Goal: Answer question/provide support: Share knowledge or assist other users

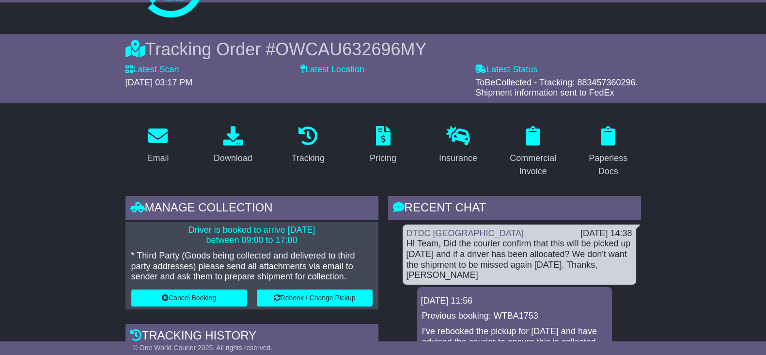
scroll to position [121, 0]
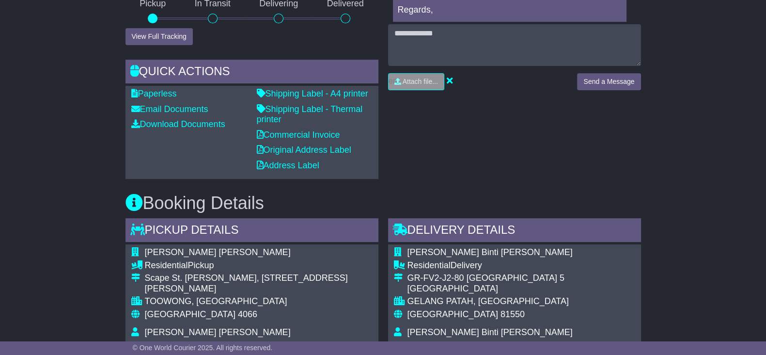
scroll to position [606, 0]
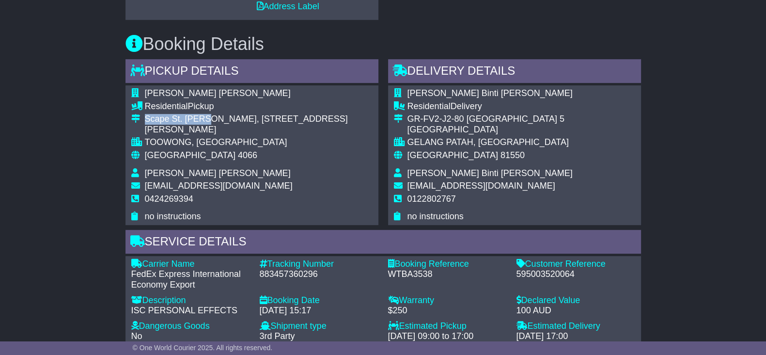
drag, startPoint x: 146, startPoint y: 117, endPoint x: 206, endPoint y: 123, distance: 60.9
click at [204, 119] on div "Scape St. [PERSON_NAME], [STREET_ADDRESS][PERSON_NAME]" at bounding box center [259, 124] width 228 height 21
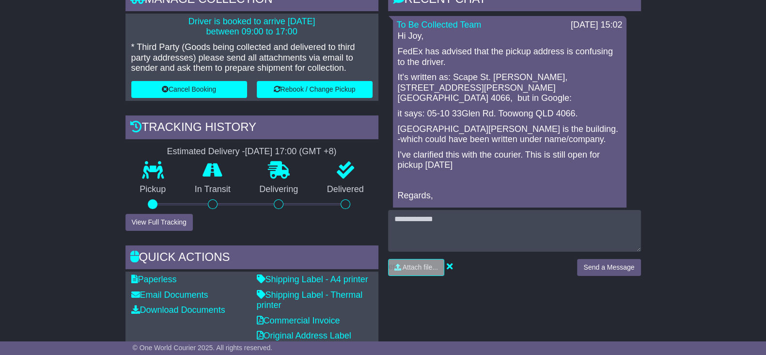
scroll to position [242, 0]
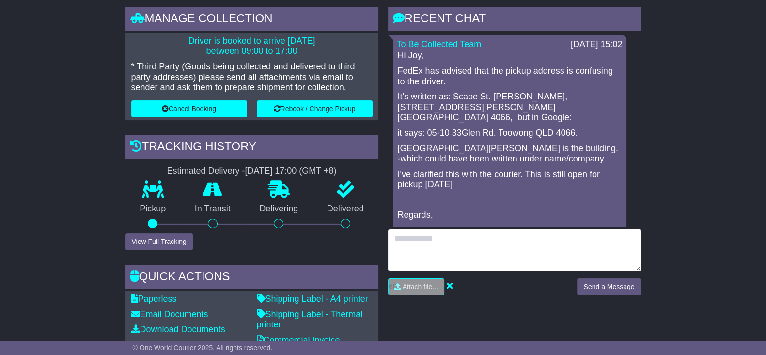
click at [468, 240] on textarea at bounding box center [514, 250] width 253 height 42
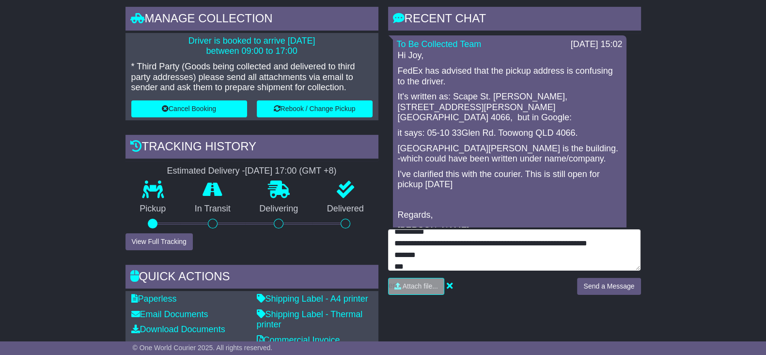
type textarea "**********"
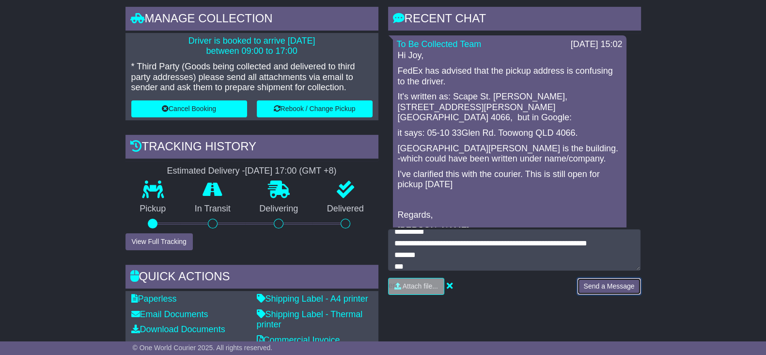
drag, startPoint x: 619, startPoint y: 284, endPoint x: 606, endPoint y: 285, distance: 12.6
click at [619, 285] on button "Send a Message" at bounding box center [608, 286] width 63 height 17
